Goal: Task Accomplishment & Management: Complete application form

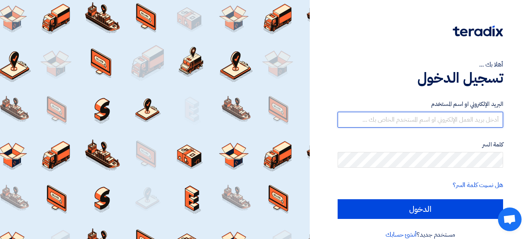
drag, startPoint x: 429, startPoint y: 122, endPoint x: 430, endPoint y: 127, distance: 5.2
click at [429, 122] on input "text" at bounding box center [421, 120] width 166 height 16
type input "yasir@nabatat.com.sa"
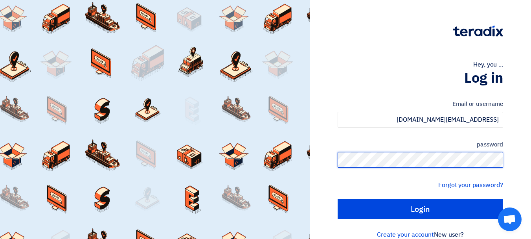
click at [338, 199] on input "Login" at bounding box center [421, 209] width 166 height 20
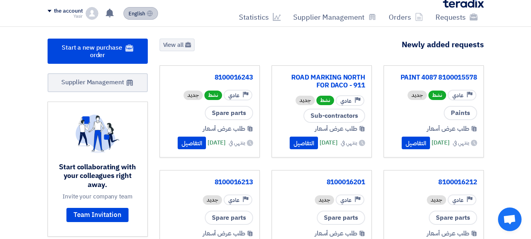
click at [142, 17] on font "English" at bounding box center [137, 13] width 17 height 7
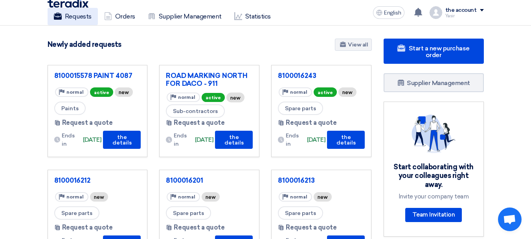
click at [65, 17] on font "Requests" at bounding box center [78, 16] width 27 height 7
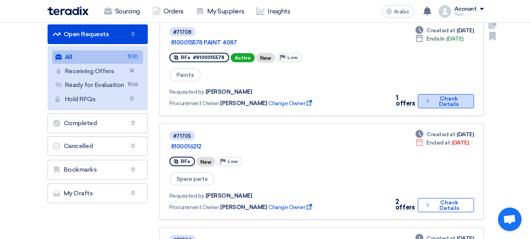
click at [425, 97] on icon "Check details" at bounding box center [428, 100] width 6 height 7
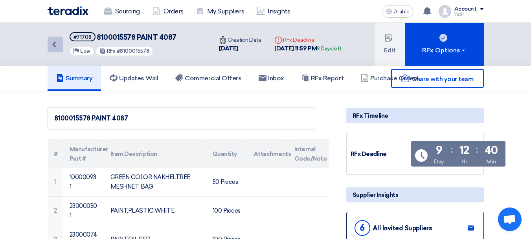
click at [52, 47] on icon "Back" at bounding box center [54, 44] width 9 height 9
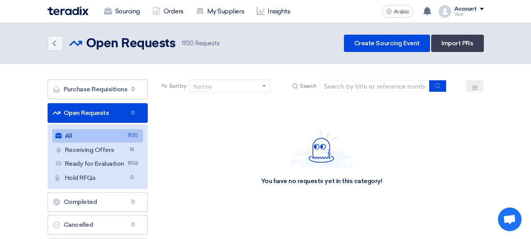
click at [352, 93] on div "Sort by Sort by Search" at bounding box center [322, 88] width 325 height 19
drag, startPoint x: 377, startPoint y: 85, endPoint x: 390, endPoint y: 86, distance: 13.1
click at [377, 85] on input at bounding box center [375, 86] width 110 height 12
paste input "190018236"
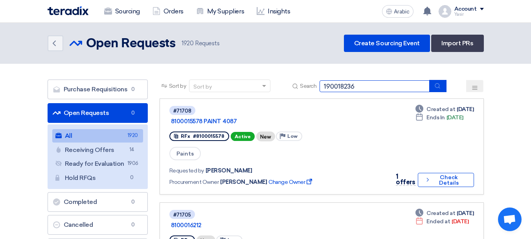
type input "190018236"
click at [442, 92] on div "Sort by Sort by Search 190018236" at bounding box center [322, 88] width 325 height 19
click at [439, 88] on icon "submit" at bounding box center [438, 86] width 6 height 6
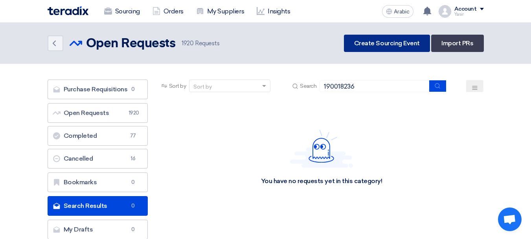
click at [399, 47] on link "Create Sourcing Event" at bounding box center [387, 43] width 86 height 17
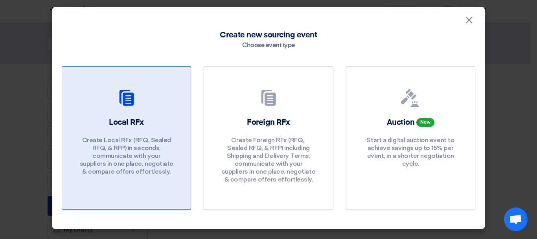
click at [149, 101] on div at bounding box center [127, 100] width 110 height 22
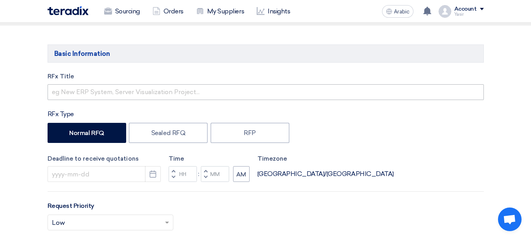
scroll to position [79, 0]
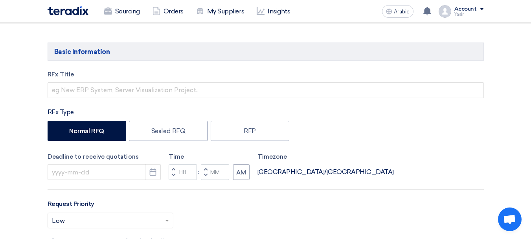
click at [145, 81] on div "RFx Title" at bounding box center [266, 84] width 437 height 28
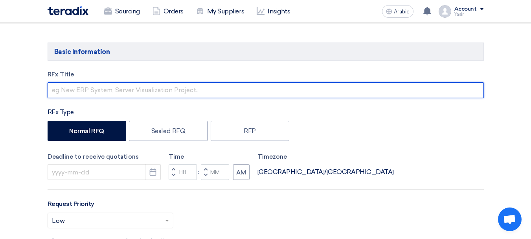
click at [144, 83] on input "text" at bounding box center [266, 90] width 437 height 16
paste input "190018236"
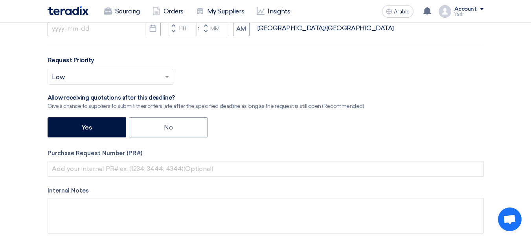
scroll to position [236, 0]
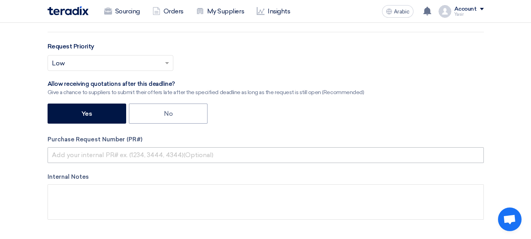
type input "190018236"
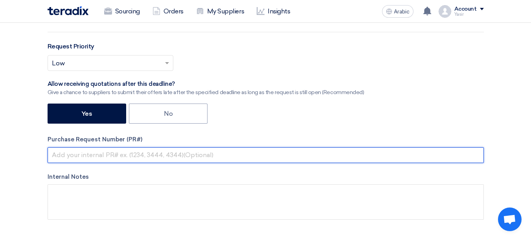
click at [95, 157] on input "text" at bounding box center [266, 155] width 437 height 16
paste input "190018236"
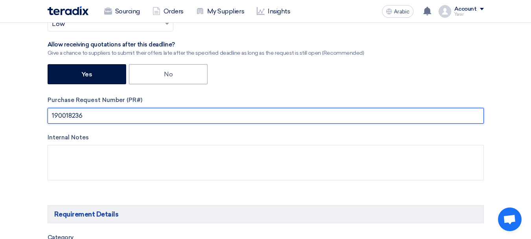
scroll to position [157, 0]
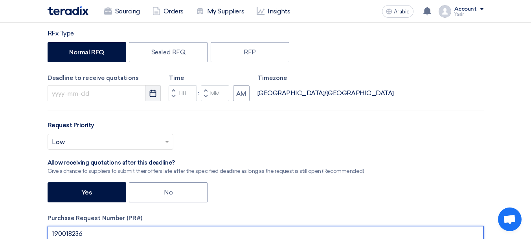
type input "190018236"
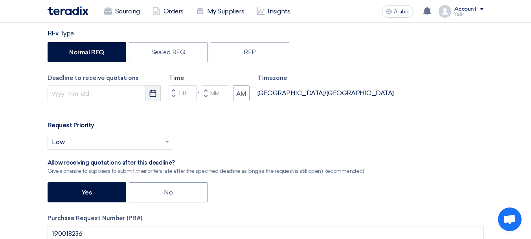
click at [150, 91] on icon "Pick a date" at bounding box center [153, 93] width 8 height 8
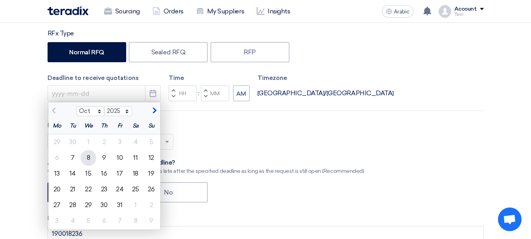
click at [89, 156] on font "8" at bounding box center [89, 157] width 4 height 7
type input "10/8/2025"
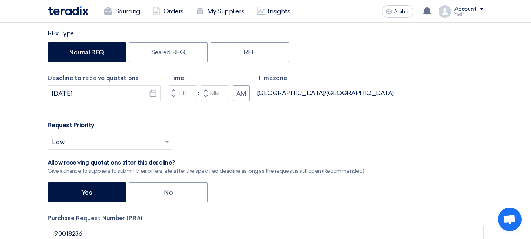
click at [173, 94] on span "button" at bounding box center [173, 96] width 3 height 5
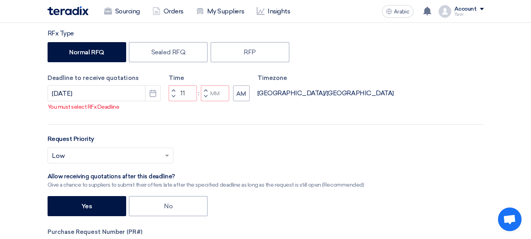
click at [174, 92] on span "button" at bounding box center [173, 90] width 3 height 5
click at [203, 101] on button "Decrement minutes" at bounding box center [205, 97] width 9 height 10
type input "11"
type input "59"
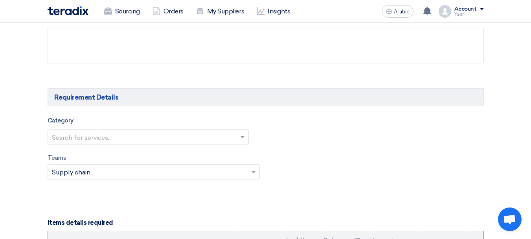
scroll to position [433, 0]
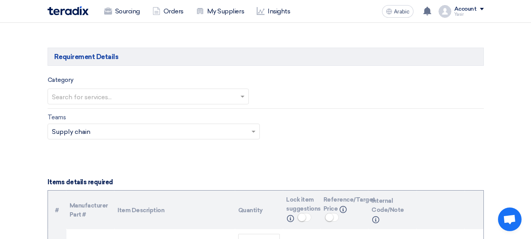
click at [136, 93] on input "text" at bounding box center [144, 96] width 185 height 13
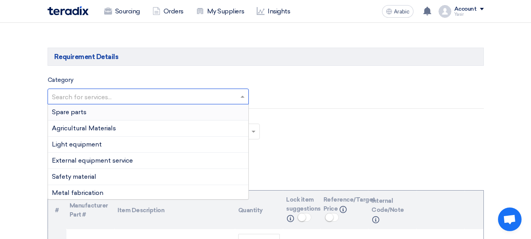
click at [76, 109] on font "Spare parts" at bounding box center [69, 111] width 35 height 7
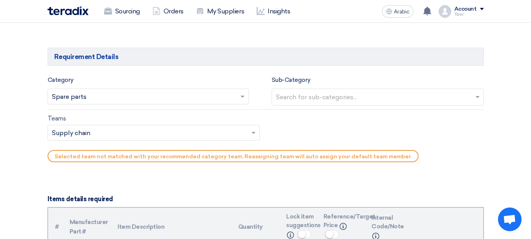
click at [362, 99] on input "text" at bounding box center [379, 97] width 206 height 13
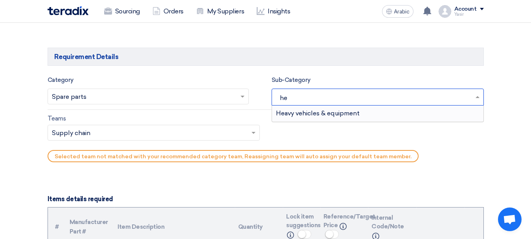
type input "hea"
click at [312, 111] on font "Heavy vehicles & equipment" at bounding box center [318, 112] width 84 height 7
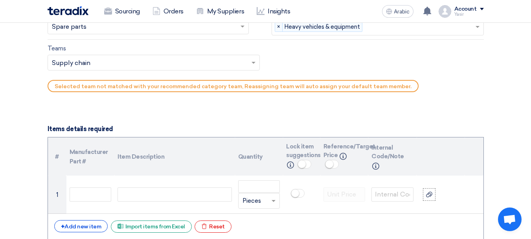
scroll to position [511, 0]
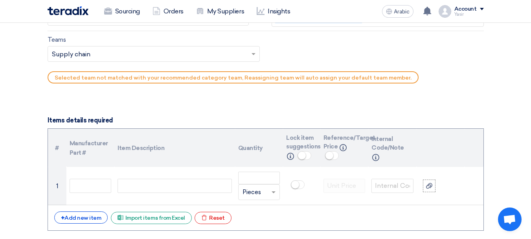
click at [83, 54] on input "text" at bounding box center [150, 54] width 196 height 13
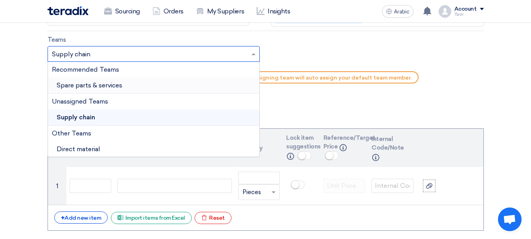
click at [83, 85] on font "Spare parts & services" at bounding box center [90, 84] width 66 height 7
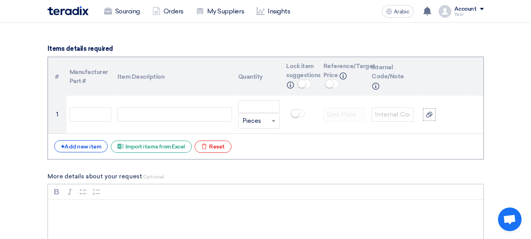
scroll to position [590, 0]
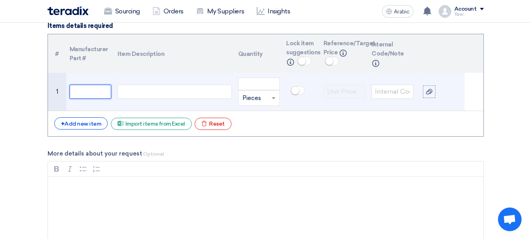
click at [97, 90] on input "text" at bounding box center [91, 92] width 42 height 14
click at [146, 89] on div at bounding box center [175, 92] width 114 height 14
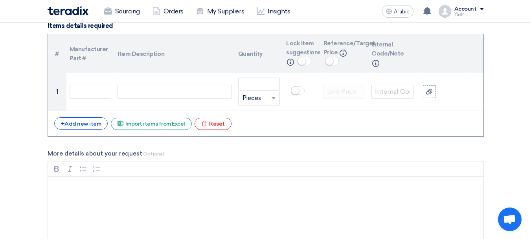
paste div
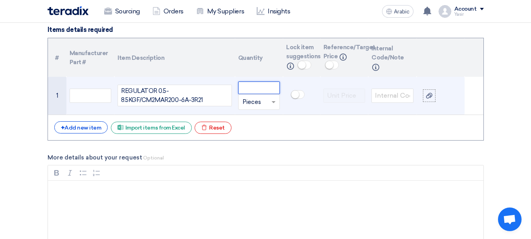
click at [265, 87] on input "number" at bounding box center [259, 87] width 42 height 13
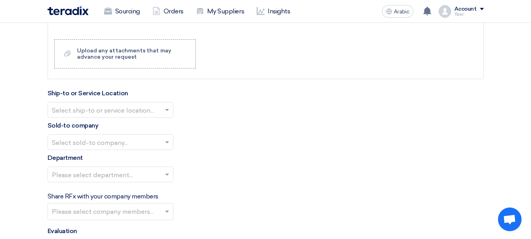
scroll to position [822, 0]
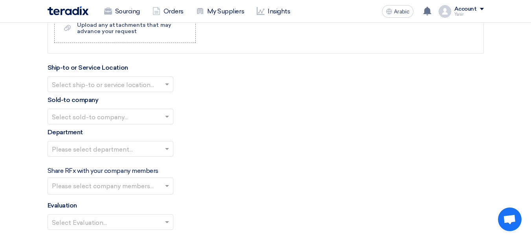
click at [131, 85] on input "text" at bounding box center [106, 84] width 109 height 13
type input "1"
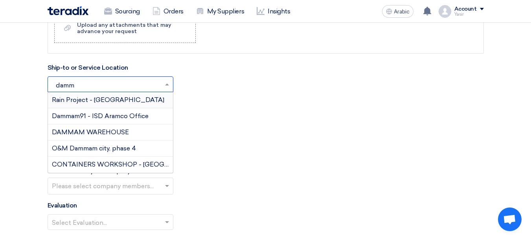
type input "damma"
click at [76, 131] on font "DAMMAM WAREHOUSE" at bounding box center [90, 131] width 77 height 7
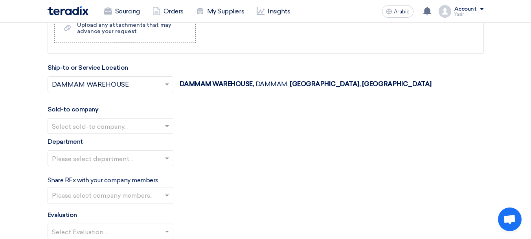
click at [125, 121] on input "text" at bounding box center [106, 126] width 109 height 13
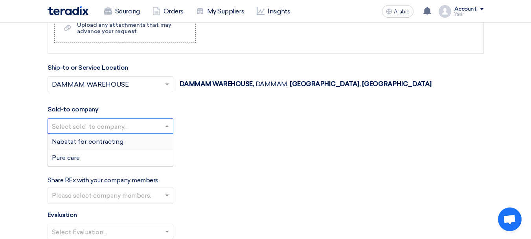
click at [104, 140] on span "Nabatat for contracting" at bounding box center [88, 141] width 72 height 7
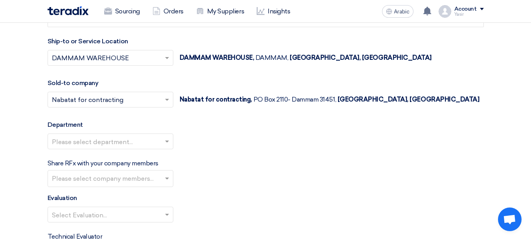
scroll to position [862, 0]
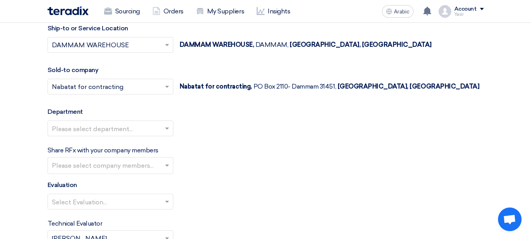
click at [99, 130] on input "text" at bounding box center [106, 128] width 109 height 13
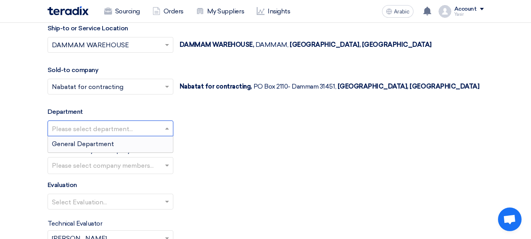
click at [88, 141] on font "General Department" at bounding box center [83, 143] width 62 height 7
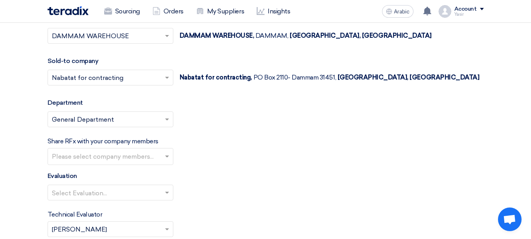
scroll to position [901, 0]
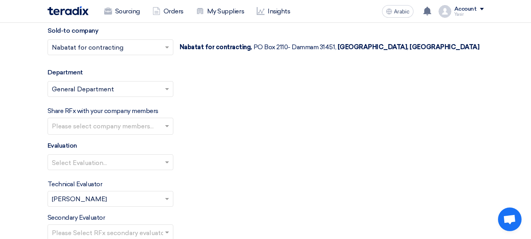
click at [104, 164] on input "text" at bounding box center [106, 162] width 109 height 13
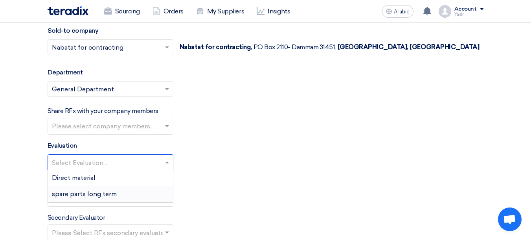
click at [85, 194] on font "spare parts long term" at bounding box center [84, 193] width 65 height 7
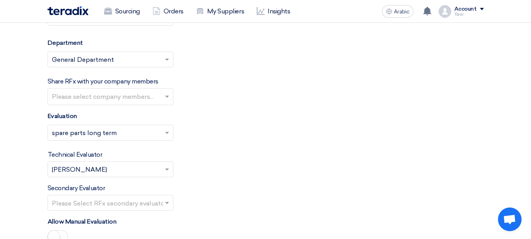
scroll to position [980, 0]
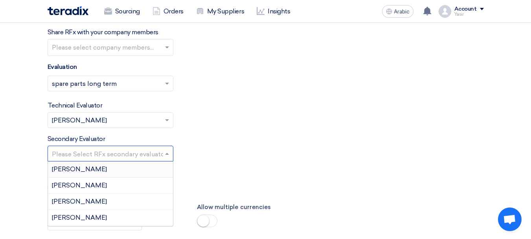
click at [86, 157] on input "text" at bounding box center [106, 154] width 109 height 13
click at [63, 216] on font "[PERSON_NAME]" at bounding box center [79, 217] width 55 height 7
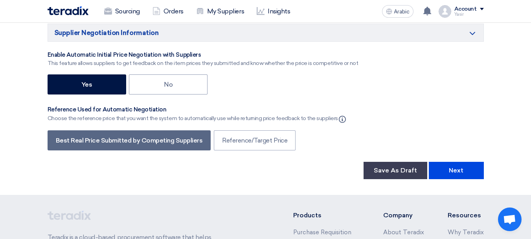
scroll to position [1334, 0]
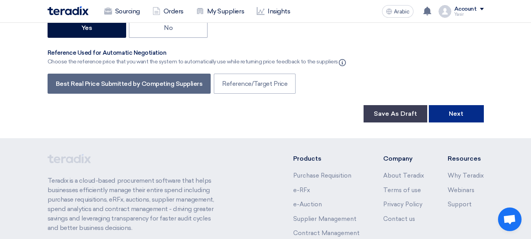
click at [458, 118] on button "Next" at bounding box center [456, 113] width 55 height 17
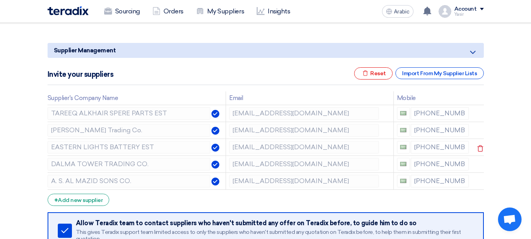
scroll to position [79, 0]
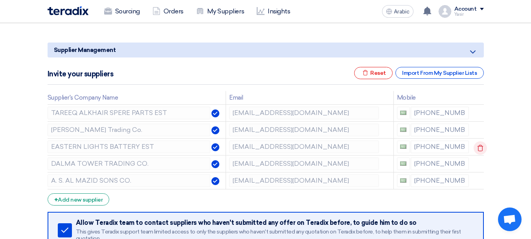
click at [480, 146] on use at bounding box center [481, 148] width 6 height 7
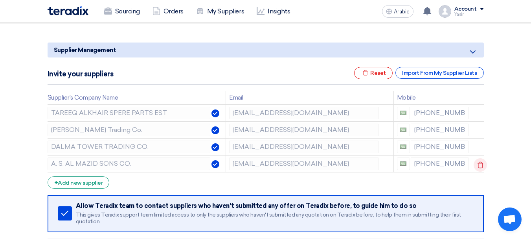
click at [477, 167] on icon at bounding box center [480, 164] width 13 height 13
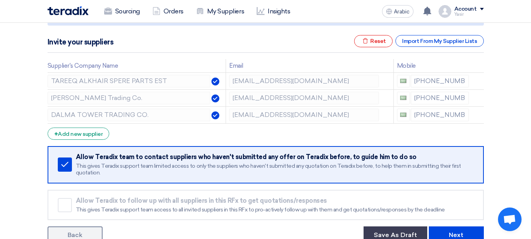
scroll to position [197, 0]
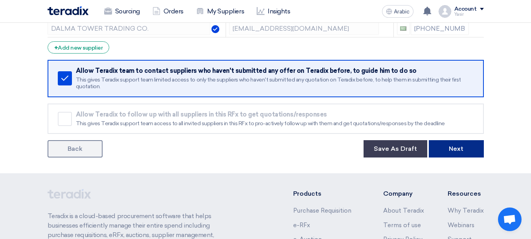
click at [460, 146] on font "Next" at bounding box center [456, 148] width 15 height 7
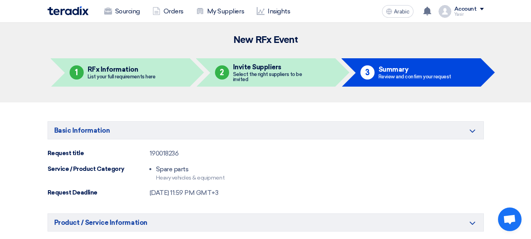
click at [158, 154] on font "190018236" at bounding box center [164, 152] width 29 height 7
copy font "190018236"
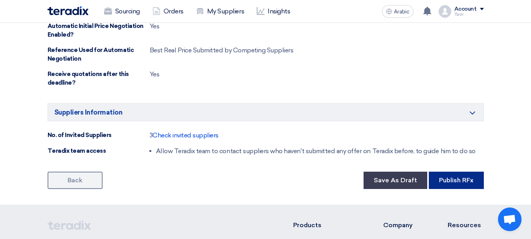
click at [445, 174] on button "Publish RFx" at bounding box center [456, 180] width 55 height 17
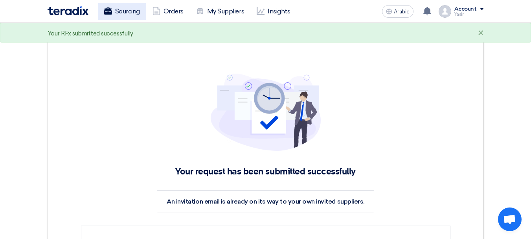
click at [131, 15] on font "Sourcing" at bounding box center [127, 11] width 25 height 9
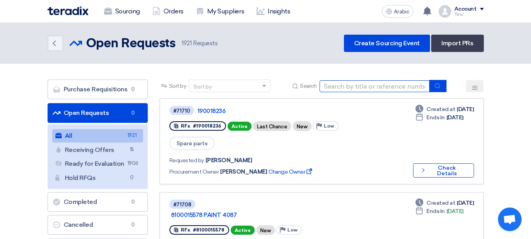
click at [391, 90] on input at bounding box center [375, 86] width 110 height 12
type input "16241"
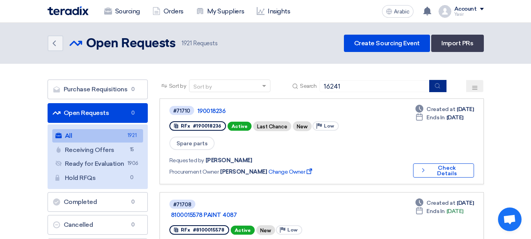
click at [430, 87] on button "submit" at bounding box center [438, 86] width 17 height 12
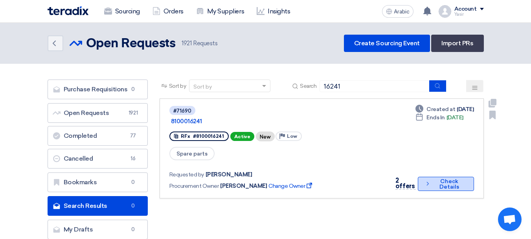
click at [426, 177] on button "Check details Check Details" at bounding box center [446, 184] width 56 height 14
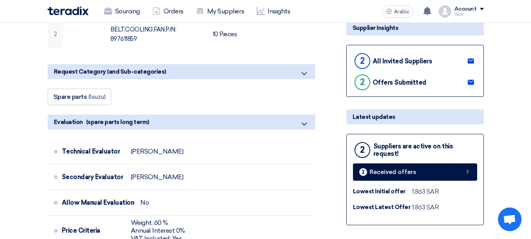
scroll to position [197, 0]
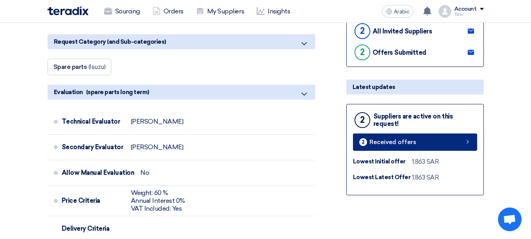
click at [408, 141] on font "Received offers" at bounding box center [393, 141] width 47 height 7
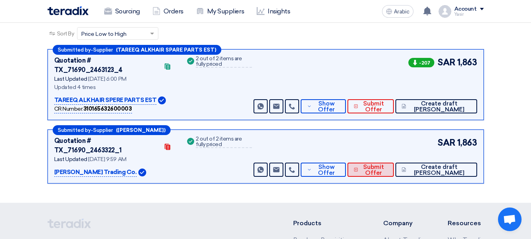
scroll to position [118, 0]
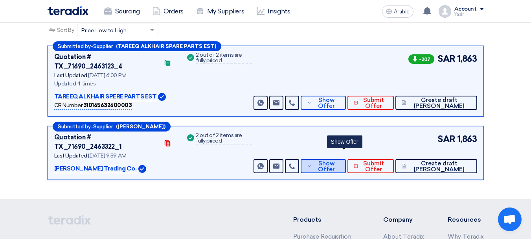
click at [335, 160] on font "Show Offer" at bounding box center [326, 166] width 17 height 13
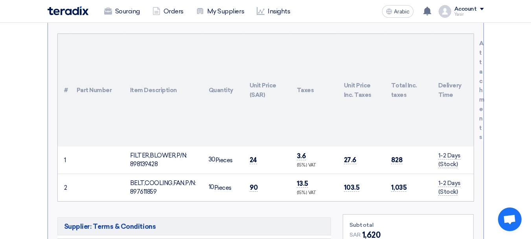
scroll to position [315, 0]
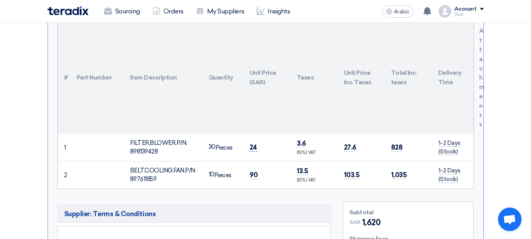
click at [254, 143] on font "24" at bounding box center [253, 147] width 7 height 8
click at [256, 171] on font "90" at bounding box center [254, 175] width 8 height 8
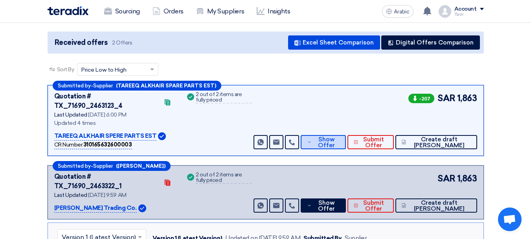
click at [335, 136] on font "Show Offer" at bounding box center [326, 142] width 17 height 13
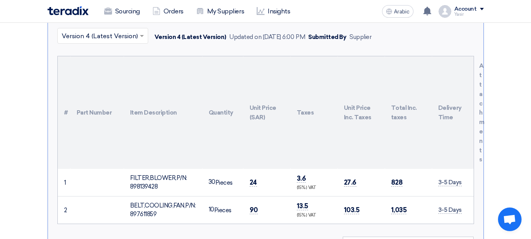
scroll to position [275, 0]
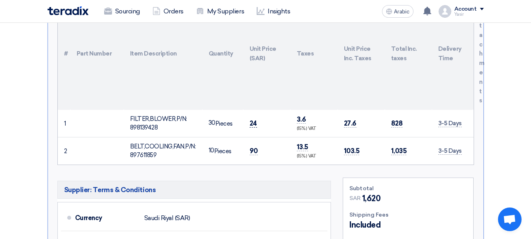
click at [255, 119] on font "24" at bounding box center [253, 123] width 7 height 8
click at [255, 147] on font "90" at bounding box center [254, 151] width 8 height 8
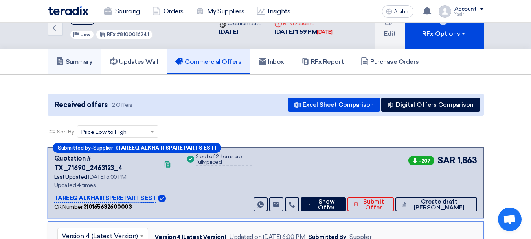
scroll to position [0, 0]
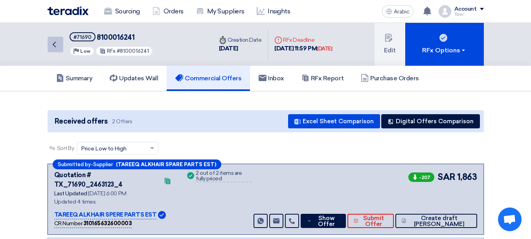
click at [58, 49] on icon "Back" at bounding box center [54, 44] width 9 height 9
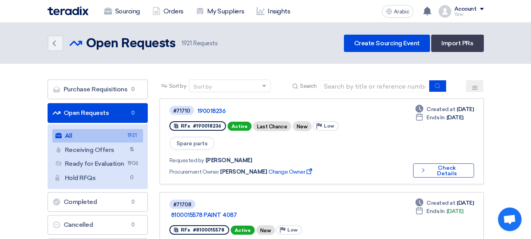
click at [350, 97] on div "Sort by Sort by Search" at bounding box center [322, 88] width 325 height 19
drag, startPoint x: 364, startPoint y: 88, endPoint x: 372, endPoint y: 91, distance: 8.1
click at [364, 88] on input at bounding box center [375, 86] width 110 height 12
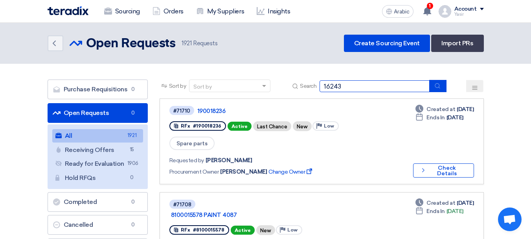
type input "16243"
click at [439, 88] on icon "submit" at bounding box center [438, 86] width 6 height 6
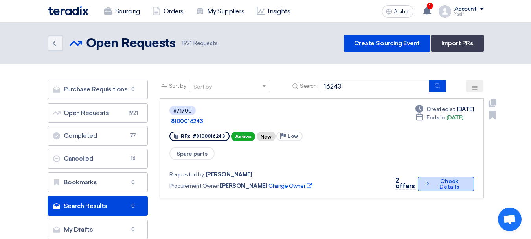
click at [433, 179] on font "Check Details" at bounding box center [449, 184] width 33 height 11
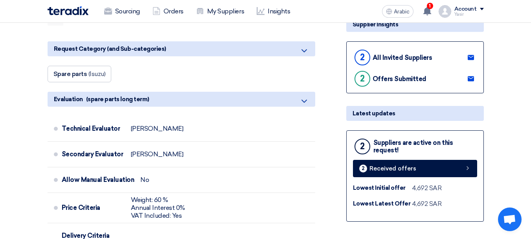
scroll to position [197, 0]
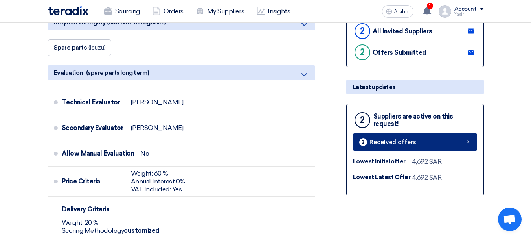
click at [454, 140] on link "2 Received offers" at bounding box center [415, 141] width 124 height 17
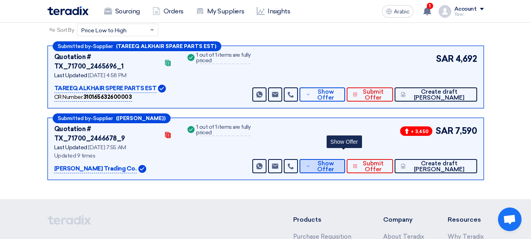
click at [334, 160] on font "Show Offer" at bounding box center [325, 166] width 17 height 13
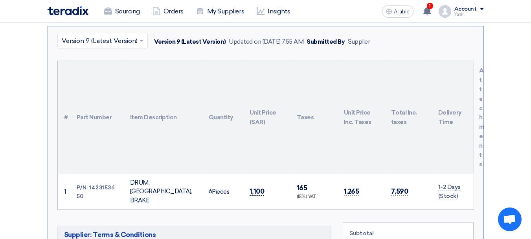
scroll to position [275, 0]
click at [262, 187] on font "1,100" at bounding box center [257, 191] width 15 height 8
click at [253, 187] on font "1,100" at bounding box center [257, 191] width 15 height 8
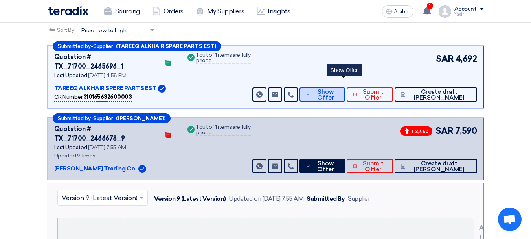
click at [334, 91] on font "Show Offer" at bounding box center [325, 94] width 17 height 13
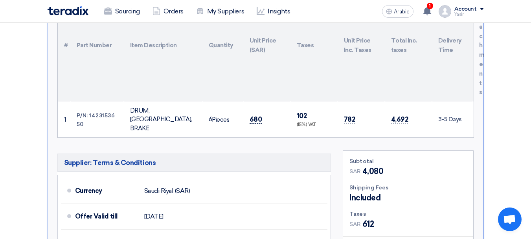
click at [258, 115] on font "680" at bounding box center [256, 119] width 13 height 8
click at [253, 115] on font "680" at bounding box center [256, 119] width 13 height 8
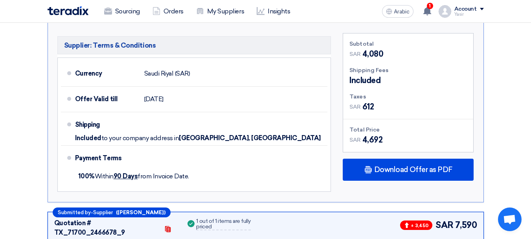
scroll to position [472, 0]
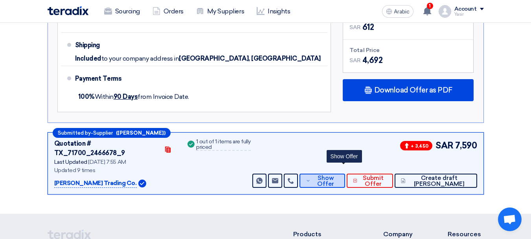
click at [339, 175] on span "Show Offer" at bounding box center [326, 181] width 26 height 12
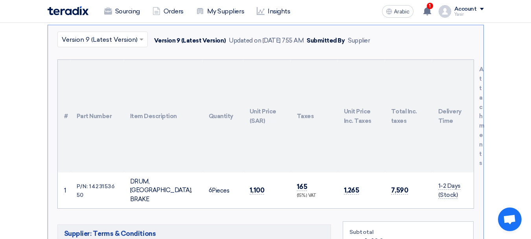
scroll to position [275, 0]
click at [255, 187] on font "1,100" at bounding box center [257, 191] width 15 height 8
click at [257, 187] on font "1,100" at bounding box center [257, 191] width 15 height 8
click at [258, 187] on font "1,100" at bounding box center [257, 191] width 15 height 8
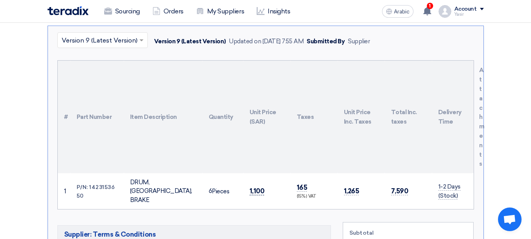
click at [256, 187] on font "1,100" at bounding box center [257, 191] width 15 height 8
click at [250, 187] on font "1,100" at bounding box center [257, 191] width 15 height 8
click at [256, 187] on font "1,100" at bounding box center [257, 191] width 15 height 8
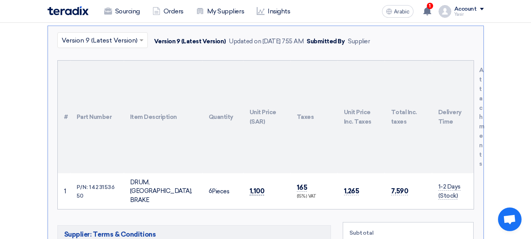
click at [256, 187] on font "1,100" at bounding box center [257, 191] width 15 height 8
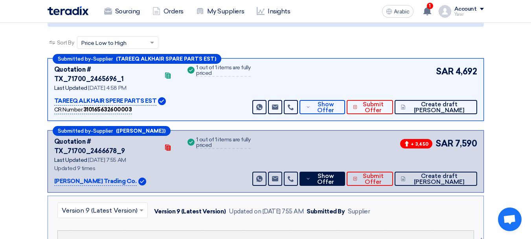
scroll to position [157, 0]
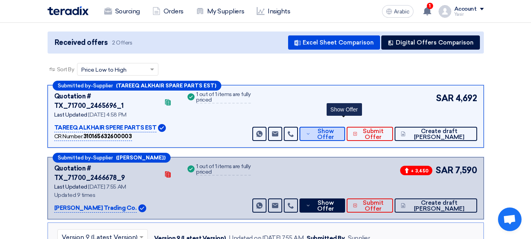
click at [333, 127] on button "Show Offer" at bounding box center [322, 134] width 45 height 14
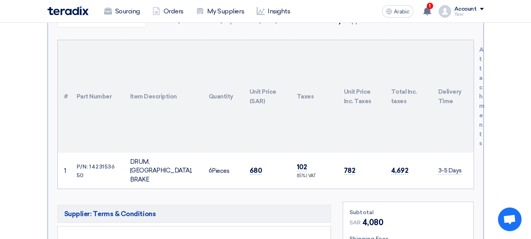
scroll to position [236, 0]
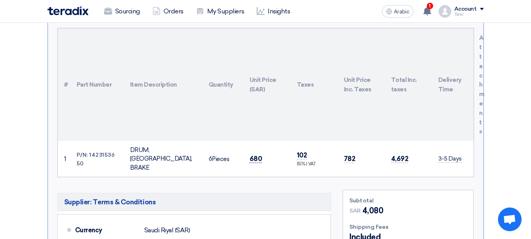
click at [256, 155] on font "680" at bounding box center [256, 159] width 13 height 8
click at [250, 155] on font "680" at bounding box center [256, 159] width 13 height 8
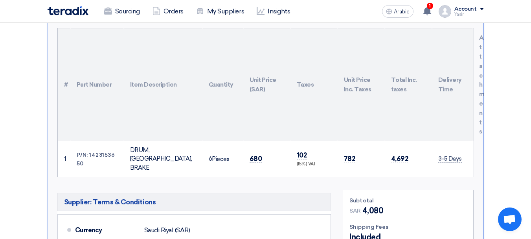
click at [254, 155] on font "680" at bounding box center [256, 159] width 13 height 8
click at [261, 155] on font "680" at bounding box center [256, 159] width 13 height 8
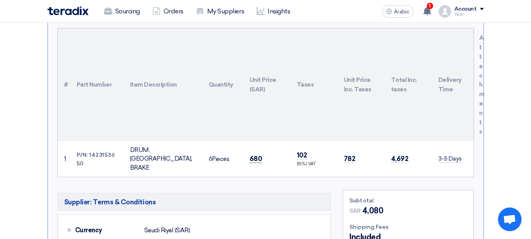
click at [254, 155] on font "680" at bounding box center [256, 159] width 13 height 8
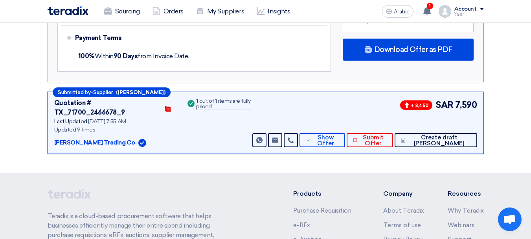
scroll to position [551, 0]
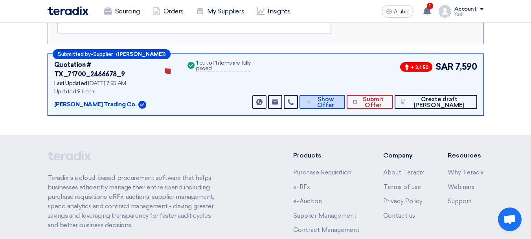
click at [334, 96] on font "Show Offer" at bounding box center [325, 102] width 17 height 13
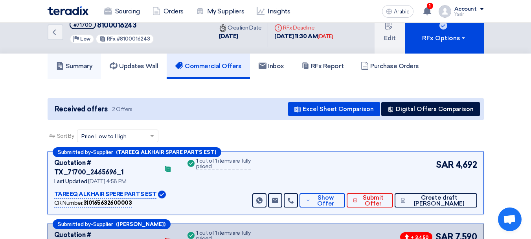
scroll to position [0, 0]
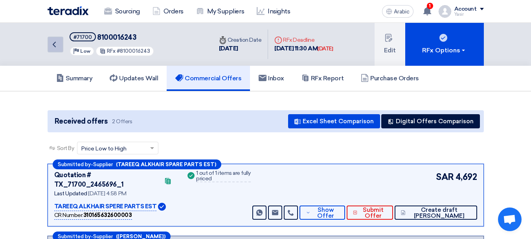
click at [54, 50] on link "Back" at bounding box center [56, 45] width 16 height 16
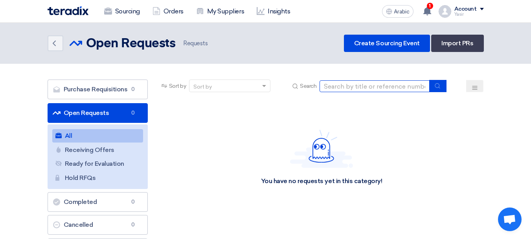
click at [362, 80] on input at bounding box center [375, 86] width 110 height 12
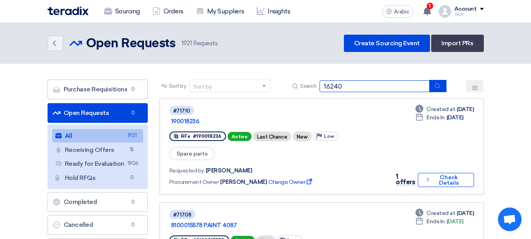
type input "16240"
click at [445, 89] on button "submit" at bounding box center [438, 86] width 17 height 12
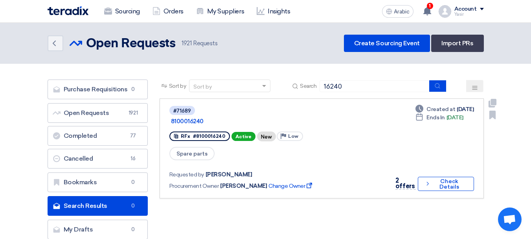
click at [441, 176] on div "2 offers Check details Check Details" at bounding box center [433, 184] width 84 height 16
click at [435, 179] on font "Check Details" at bounding box center [449, 184] width 33 height 11
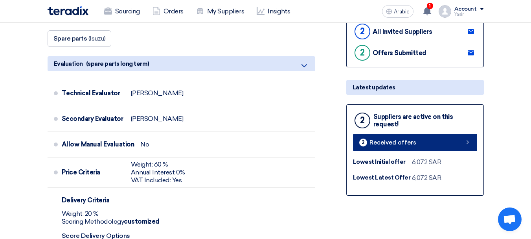
scroll to position [197, 0]
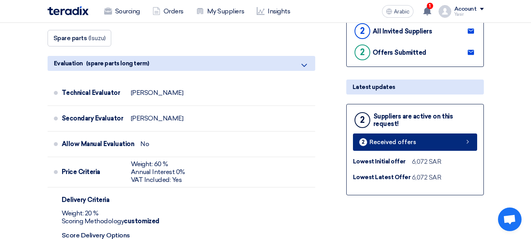
click at [406, 141] on font "Received offers" at bounding box center [393, 141] width 47 height 7
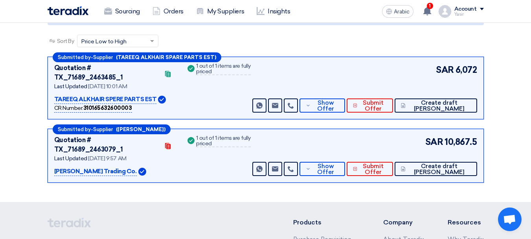
scroll to position [118, 0]
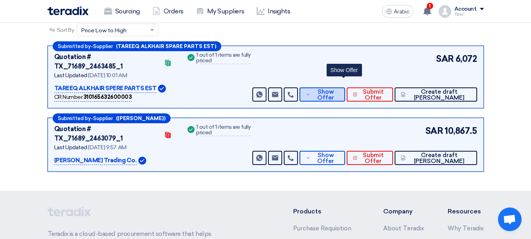
click at [334, 88] on font "Show Offer" at bounding box center [325, 94] width 17 height 13
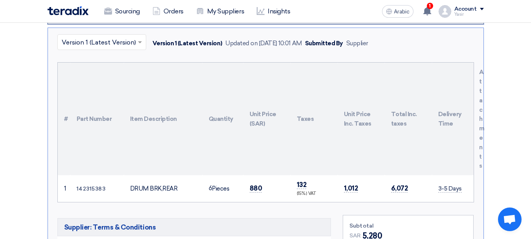
scroll to position [236, 0]
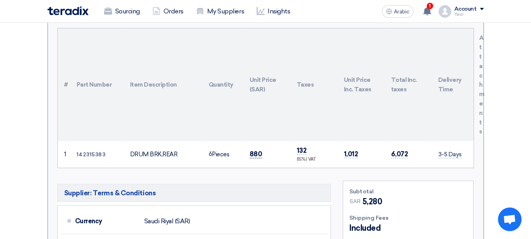
click at [255, 150] on font "880" at bounding box center [256, 154] width 13 height 8
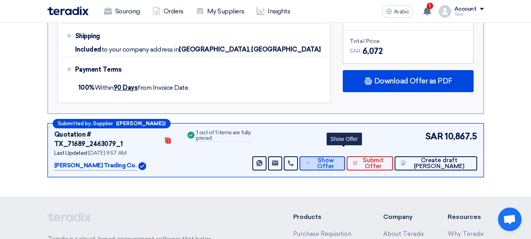
click at [334, 157] on font "Show Offer" at bounding box center [325, 163] width 17 height 13
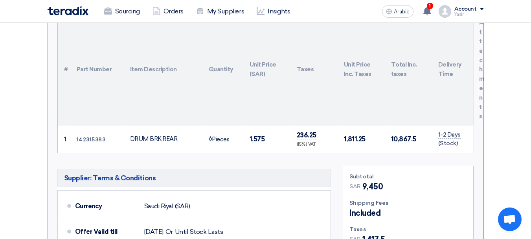
scroll to position [275, 0]
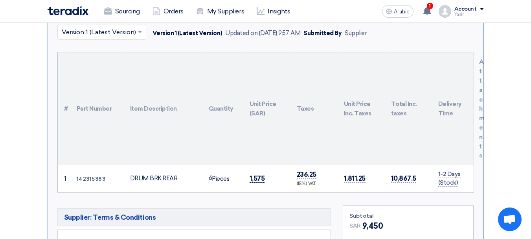
click at [256, 174] on font "1,575" at bounding box center [257, 178] width 15 height 8
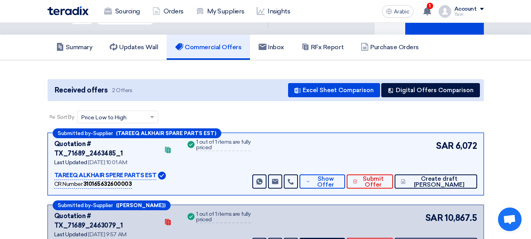
scroll to position [0, 0]
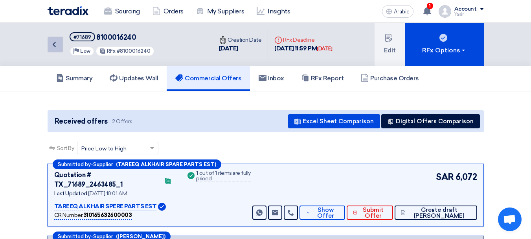
click at [54, 48] on icon "Back" at bounding box center [54, 44] width 9 height 9
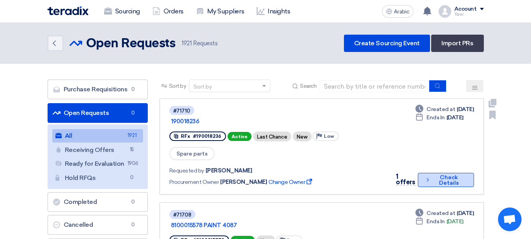
click at [451, 174] on font "Check Details" at bounding box center [449, 180] width 20 height 12
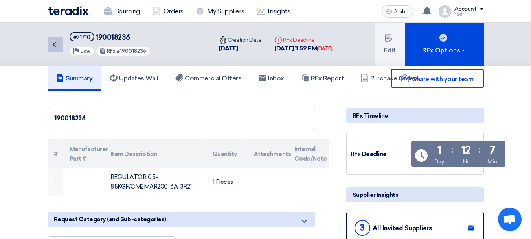
click at [58, 51] on link "Back" at bounding box center [56, 45] width 16 height 16
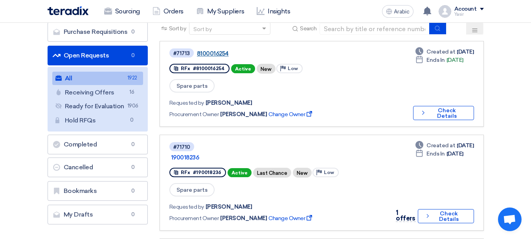
scroll to position [39, 0]
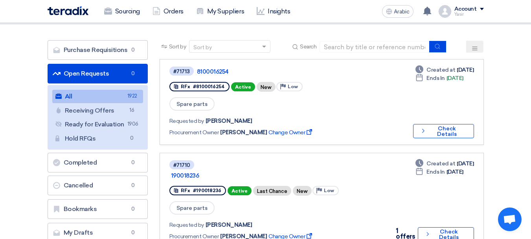
click at [389, 55] on div "Sort by Sort by Search" at bounding box center [322, 49] width 325 height 19
click at [387, 48] on input at bounding box center [375, 47] width 110 height 12
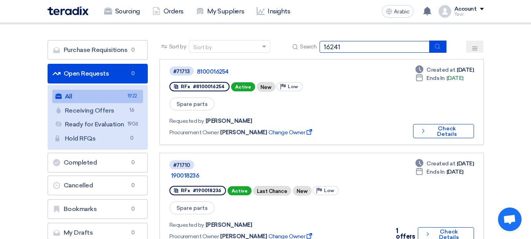
type input "16241"
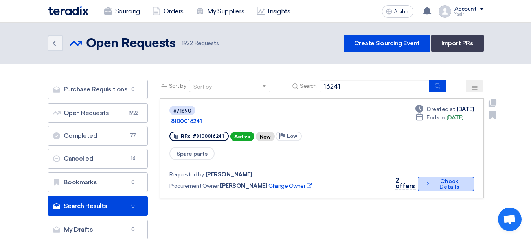
click at [438, 179] on font "Check Details" at bounding box center [449, 184] width 33 height 11
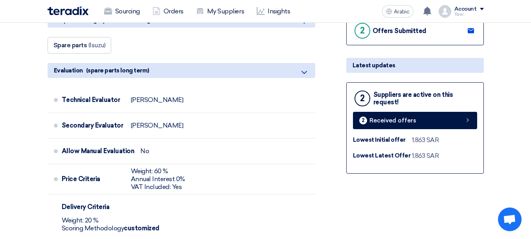
scroll to position [236, 0]
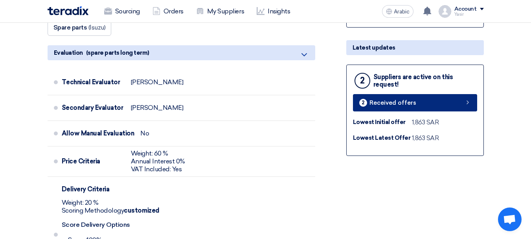
click at [439, 111] on link "2 Received offers" at bounding box center [415, 102] width 124 height 17
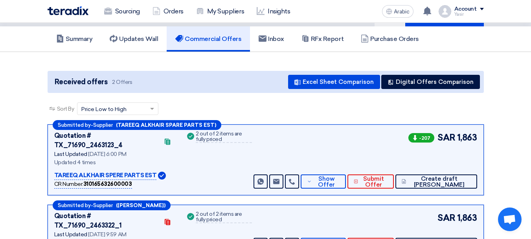
scroll to position [79, 0]
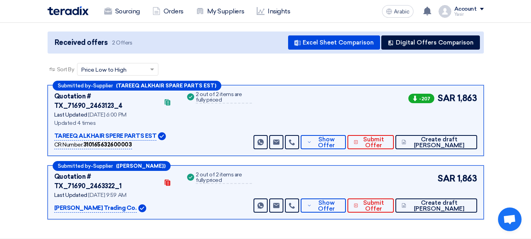
drag, startPoint x: 459, startPoint y: 100, endPoint x: 504, endPoint y: 100, distance: 45.6
click at [504, 100] on section "Received offers 2 Offers Excel Sheet Comparison Digital Offers Comparison Sort …" at bounding box center [265, 126] width 531 height 226
drag, startPoint x: 459, startPoint y: 167, endPoint x: 537, endPoint y: 174, distance: 78.2
click at [531, 174] on html "Sourcing Orders My Suppliers Insights Arabic A You have a new offer for '190018…" at bounding box center [265, 168] width 531 height 495
click at [456, 90] on div "Submitted by - Supplier (TAREEQ ALKHAIR SPARE PARTS EST) Quotation # TX_71690_2…" at bounding box center [266, 120] width 437 height 71
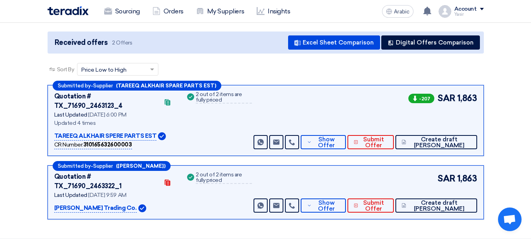
drag, startPoint x: 459, startPoint y: 98, endPoint x: 537, endPoint y: 105, distance: 78.3
click at [531, 105] on html "Sourcing Orders My Suppliers Insights Arabic A You have a new offer for '190018…" at bounding box center [265, 168] width 531 height 495
click at [473, 100] on font "1,863" at bounding box center [468, 98] width 20 height 11
drag, startPoint x: 466, startPoint y: 99, endPoint x: 524, endPoint y: 102, distance: 58.3
click at [524, 102] on section "Received offers 2 Offers Excel Sheet Comparison Digital Offers Comparison Sort …" at bounding box center [265, 126] width 531 height 226
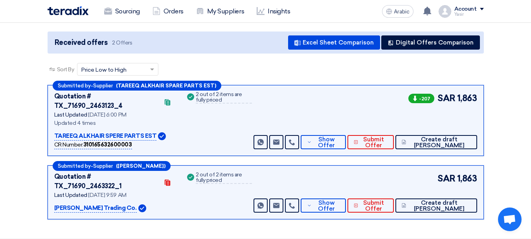
drag, startPoint x: 456, startPoint y: 169, endPoint x: 515, endPoint y: 173, distance: 59.2
click at [515, 173] on section "Received offers 2 Offers Excel Sheet Comparison Digital Offers Comparison Sort …" at bounding box center [265, 126] width 531 height 226
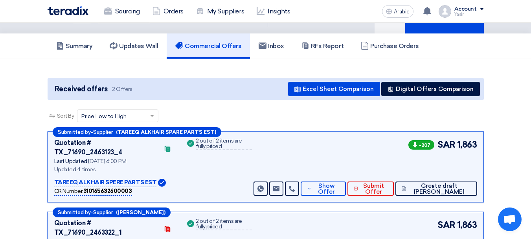
scroll to position [0, 0]
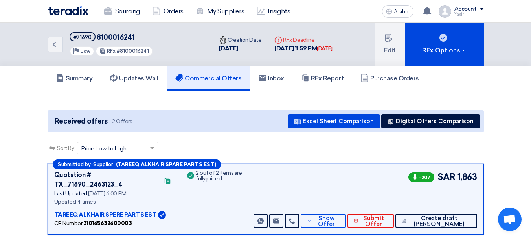
click at [63, 52] on div "Back #71690 8100016241 Priority Low RFx #8100016241" at bounding box center [130, 44] width 165 height 43
click at [52, 42] on icon "Back" at bounding box center [54, 44] width 9 height 9
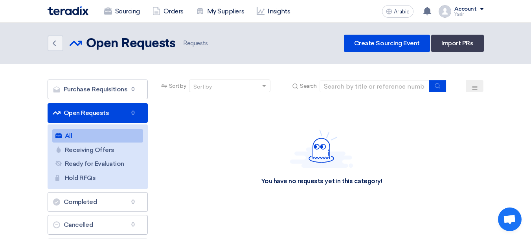
click at [77, 46] on icon "Open Requests" at bounding box center [76, 43] width 13 height 13
click at [53, 43] on use at bounding box center [54, 44] width 3 height 6
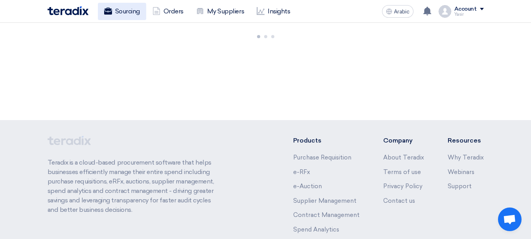
click at [113, 9] on link "Sourcing" at bounding box center [122, 11] width 48 height 17
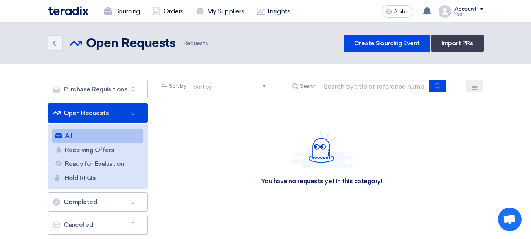
click at [73, 114] on font "Open Requests" at bounding box center [87, 112] width 46 height 7
click at [179, 10] on font "Orders" at bounding box center [174, 10] width 20 height 7
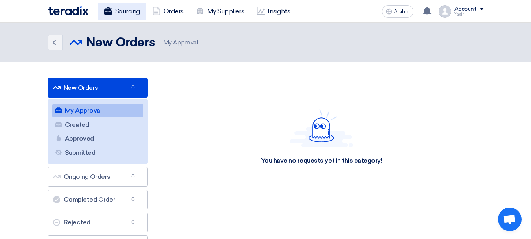
click at [136, 9] on font "Sourcing" at bounding box center [127, 10] width 25 height 7
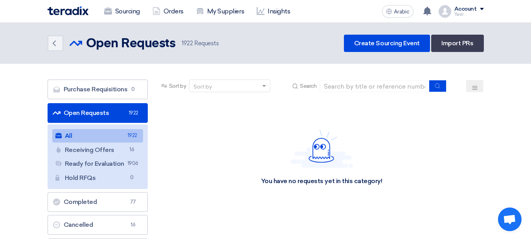
click at [91, 114] on font "Open Requests" at bounding box center [87, 112] width 46 height 7
click at [67, 131] on link "All All 1922" at bounding box center [97, 135] width 91 height 13
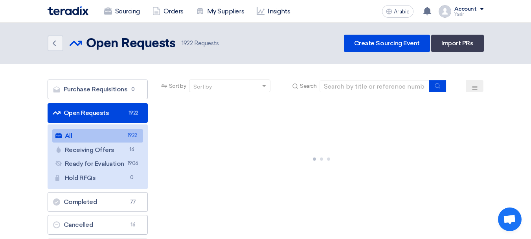
click at [77, 121] on link "Open Requests Open Requests 1922" at bounding box center [98, 113] width 100 height 20
click at [270, 84] on span at bounding box center [265, 86] width 10 height 8
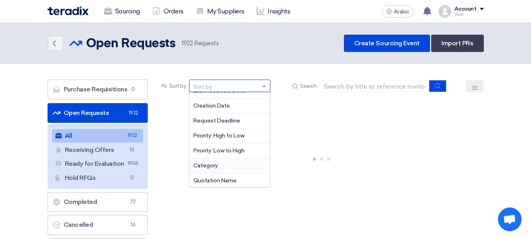
scroll to position [10, 0]
click at [317, 133] on div at bounding box center [322, 157] width 325 height 118
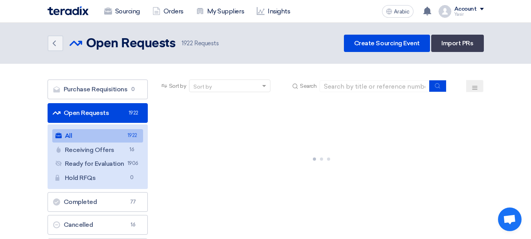
click at [477, 89] on use at bounding box center [474, 88] width 5 height 4
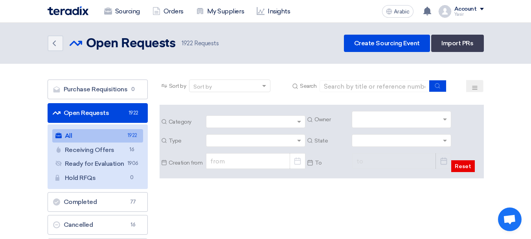
click at [356, 121] on input "text" at bounding box center [402, 120] width 93 height 13
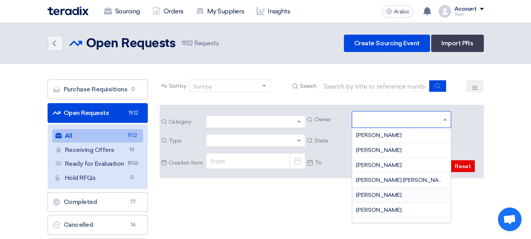
scroll to position [25, 0]
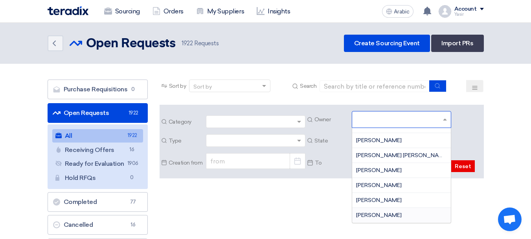
click at [366, 217] on font "[PERSON_NAME]" at bounding box center [379, 215] width 46 height 7
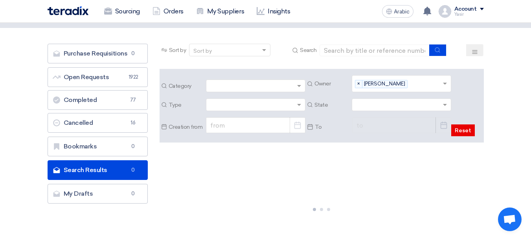
scroll to position [0, 0]
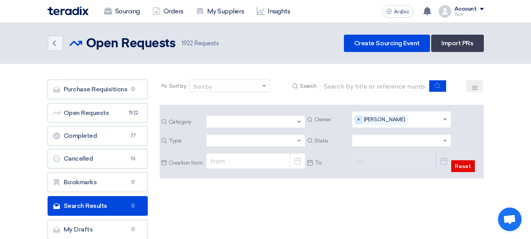
click at [358, 121] on font "×" at bounding box center [359, 119] width 3 height 6
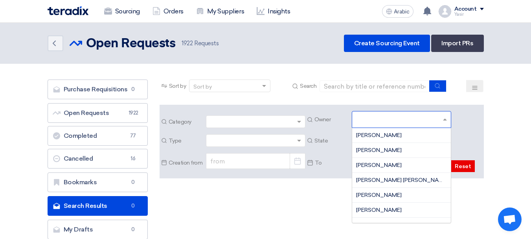
scroll to position [25, 0]
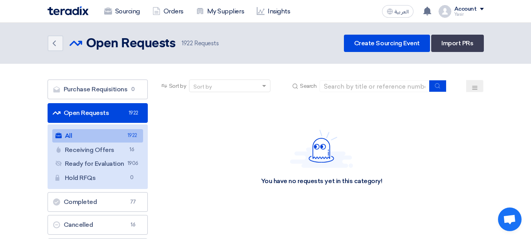
click at [100, 118] on link "Open Requests Open Requests 1922" at bounding box center [98, 113] width 100 height 20
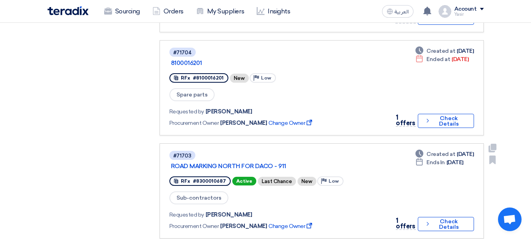
scroll to position [629, 0]
